Goal: Task Accomplishment & Management: Use online tool/utility

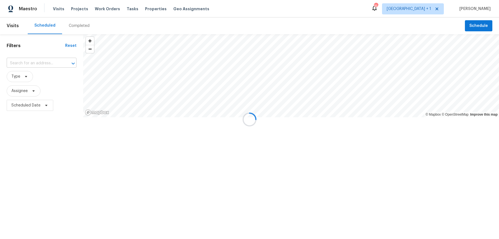
click at [45, 59] on input "text" at bounding box center [34, 63] width 54 height 9
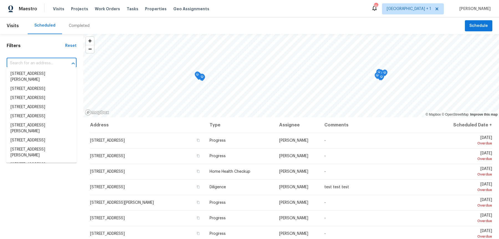
paste input "[STREET_ADDRESS]"
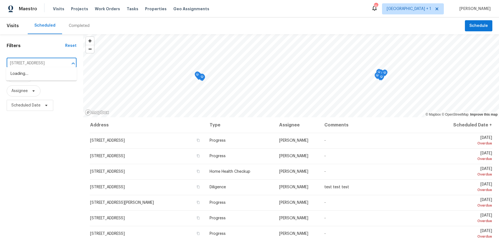
scroll to position [0, 16]
type input "[STREET_ADDRESS]"
click at [425, 10] on span "[GEOGRAPHIC_DATA] + 1" at bounding box center [409, 9] width 44 height 6
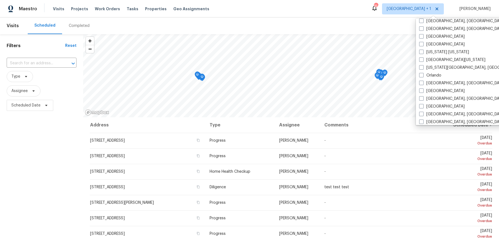
scroll to position [370, 0]
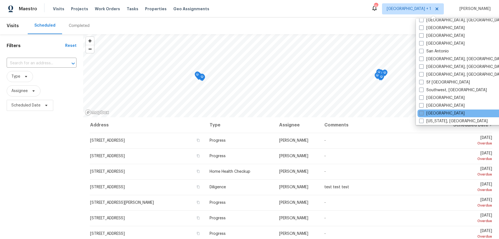
click at [424, 111] on label "[GEOGRAPHIC_DATA]" at bounding box center [441, 114] width 45 height 6
click at [423, 111] on input "[GEOGRAPHIC_DATA]" at bounding box center [421, 113] width 4 height 4
checkbox input "true"
click at [57, 59] on input "text" at bounding box center [34, 63] width 54 height 9
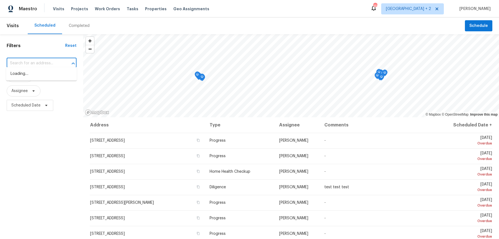
paste input "[STREET_ADDRESS]"
type input "[STREET_ADDRESS]"
click at [47, 76] on li "[STREET_ADDRESS]" at bounding box center [41, 73] width 71 height 9
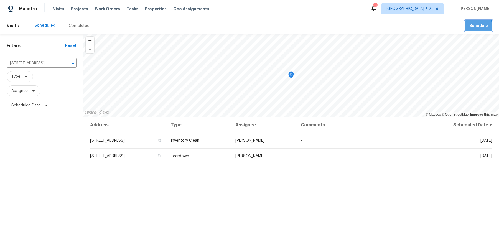
click at [476, 30] on button "Schedule" at bounding box center [478, 25] width 27 height 11
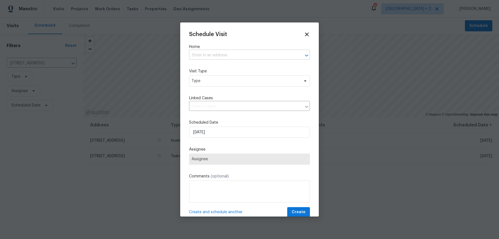
click at [201, 53] on input "text" at bounding box center [241, 55] width 105 height 9
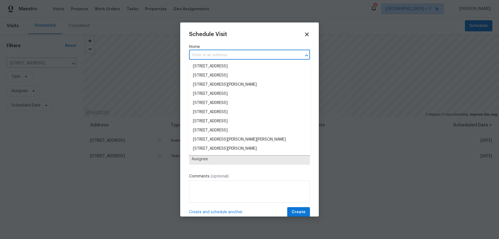
paste input "[STREET_ADDRESS]"
type input "[STREET_ADDRESS]"
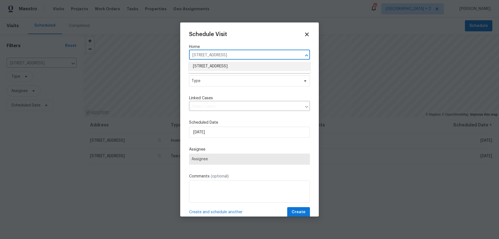
click at [213, 62] on li "[STREET_ADDRESS]" at bounding box center [250, 66] width 122 height 9
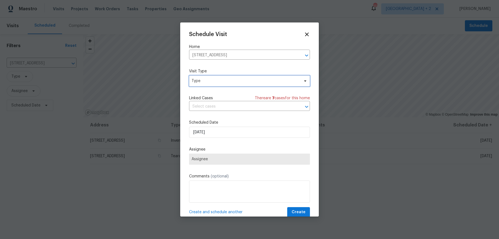
click at [209, 78] on span "Type" at bounding box center [246, 81] width 108 height 6
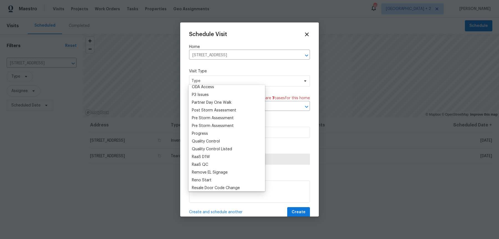
scroll to position [459, 0]
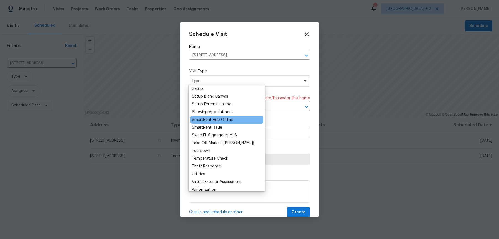
click at [224, 117] on div "SmartRent Hub Offline" at bounding box center [212, 120] width 41 height 6
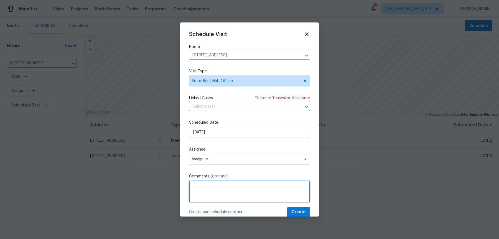
click at [227, 188] on textarea at bounding box center [249, 192] width 121 height 22
paste textarea "The hub is currently offline, Could you please go out to the home and make sure…"
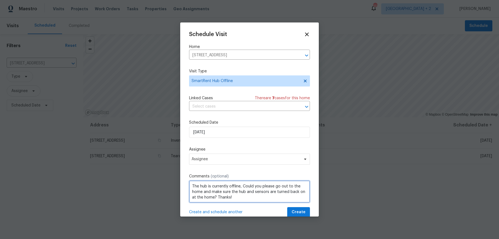
scroll to position [2, 0]
type textarea "The hub is currently offline, Could you please go out to the home and make sure…"
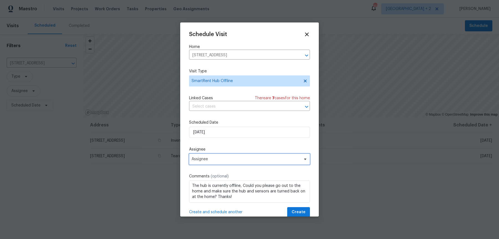
click at [221, 154] on span "Assignee" at bounding box center [249, 159] width 121 height 11
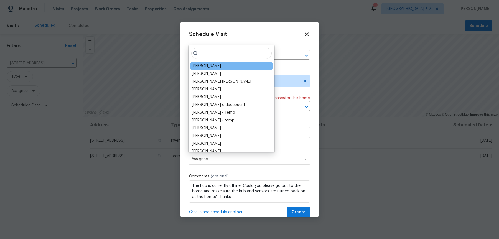
click at [208, 65] on div "[PERSON_NAME]" at bounding box center [206, 66] width 29 height 6
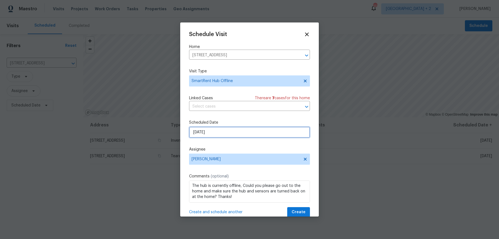
click at [201, 130] on input "[DATE]" at bounding box center [249, 132] width 121 height 11
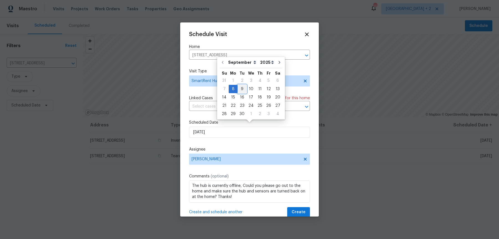
click at [239, 91] on div "9" at bounding box center [242, 89] width 9 height 8
type input "[DATE]"
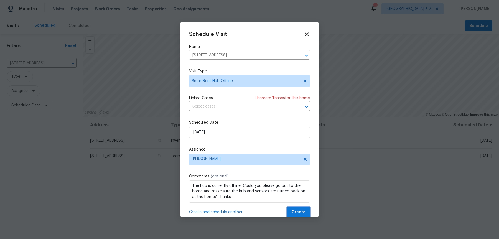
click at [299, 209] on span "Create" at bounding box center [299, 212] width 14 height 7
